Goal: Find specific page/section: Find specific page/section

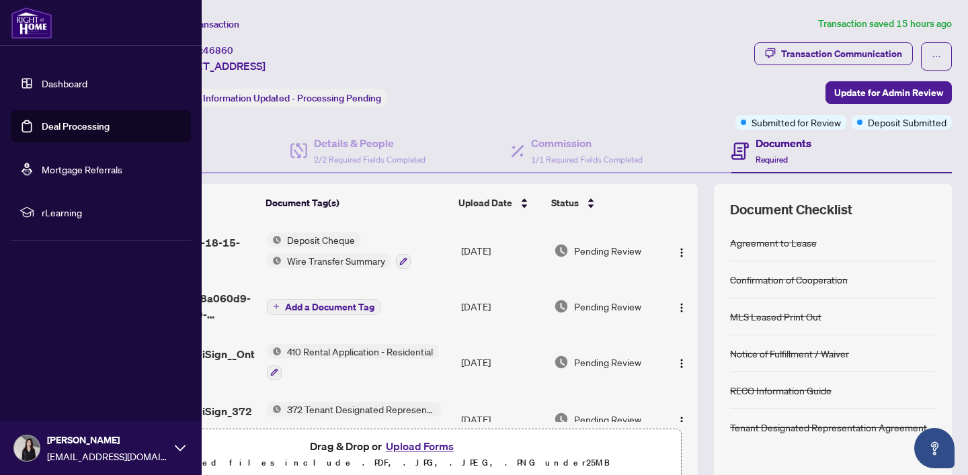
click at [42, 79] on link "Dashboard" at bounding box center [65, 83] width 46 height 12
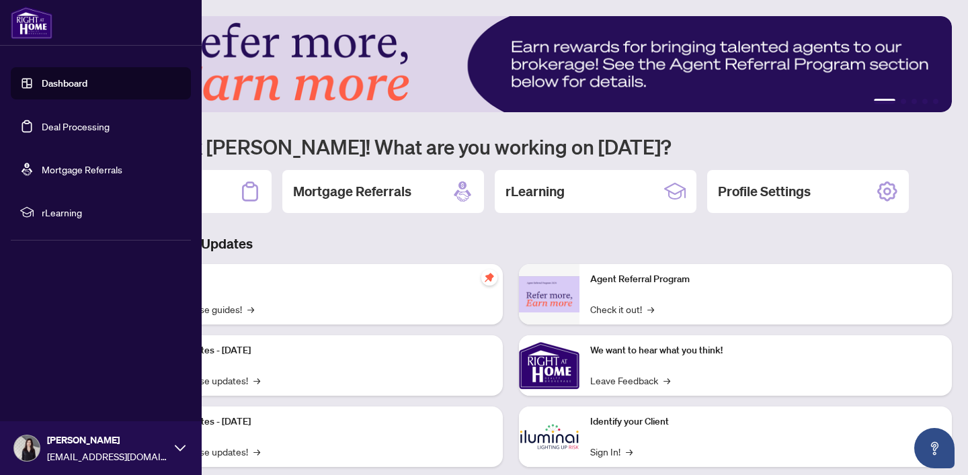
click at [42, 128] on link "Deal Processing" at bounding box center [76, 126] width 68 height 12
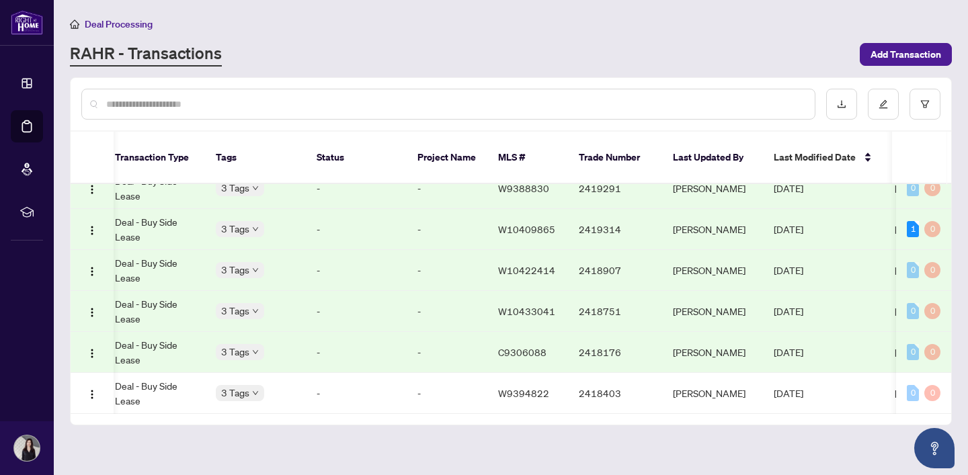
scroll to position [0, 418]
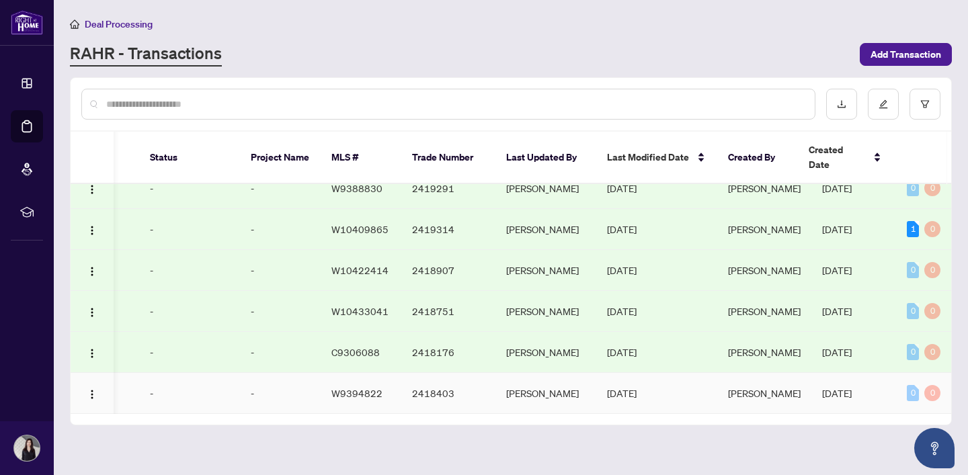
click at [483, 373] on td "2418403" at bounding box center [448, 393] width 94 height 41
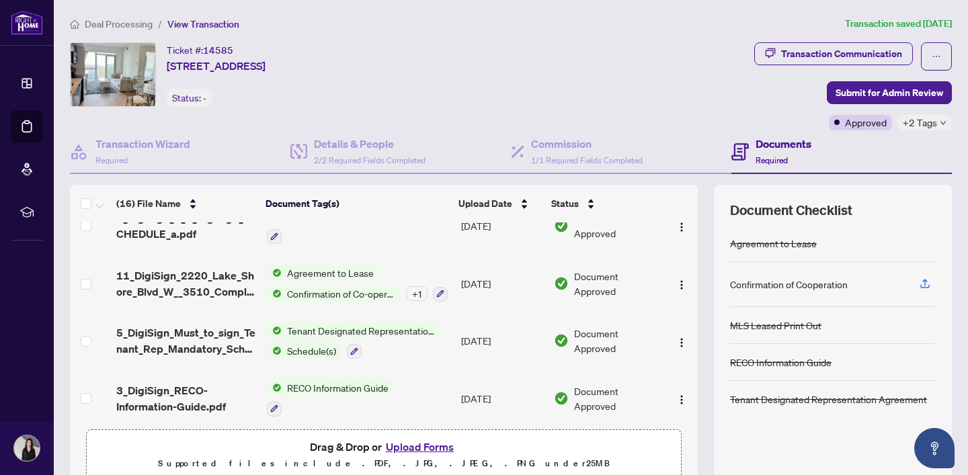
click at [149, 280] on span "11_DigiSign_2220_Lake_Shore_Blvd_W__3510_Complete_1.pdf" at bounding box center [186, 284] width 140 height 32
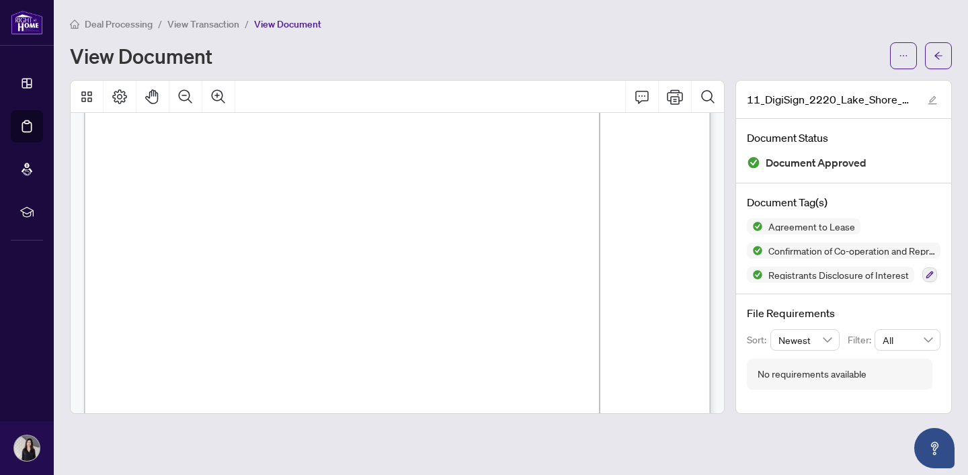
scroll to position [1768, 0]
